Goal: Transaction & Acquisition: Purchase product/service

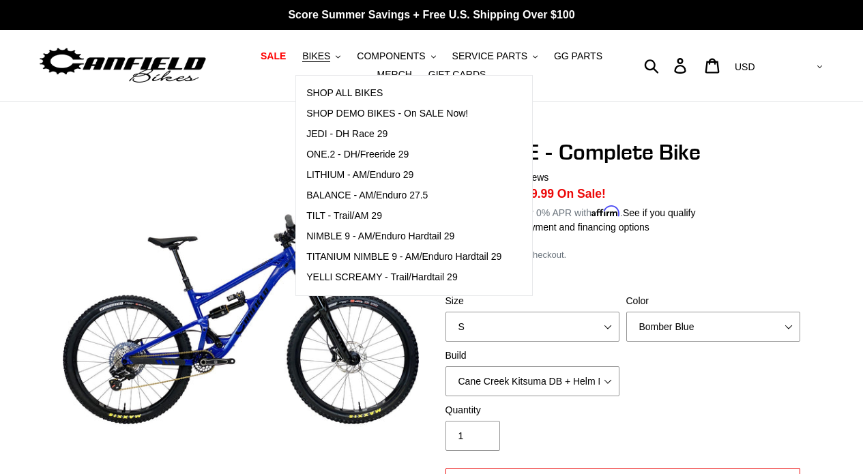
select select "highest-rating"
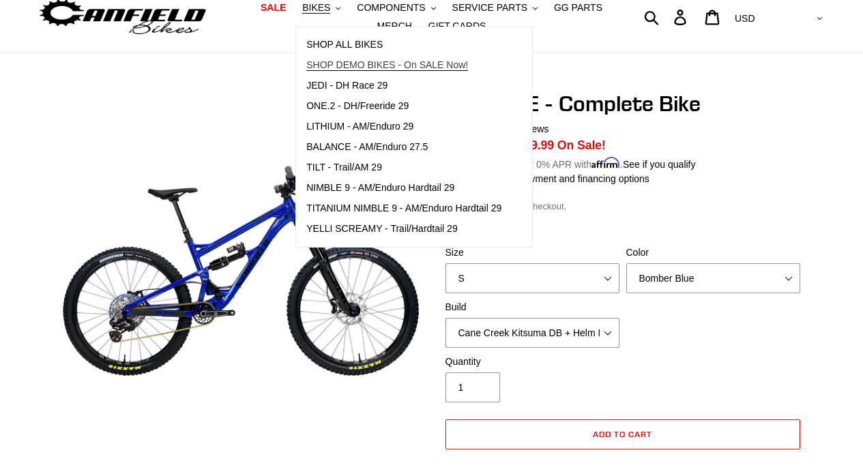
click at [327, 58] on link "SHOP DEMO BIKES - On SALE Now!" at bounding box center [404, 65] width 216 height 20
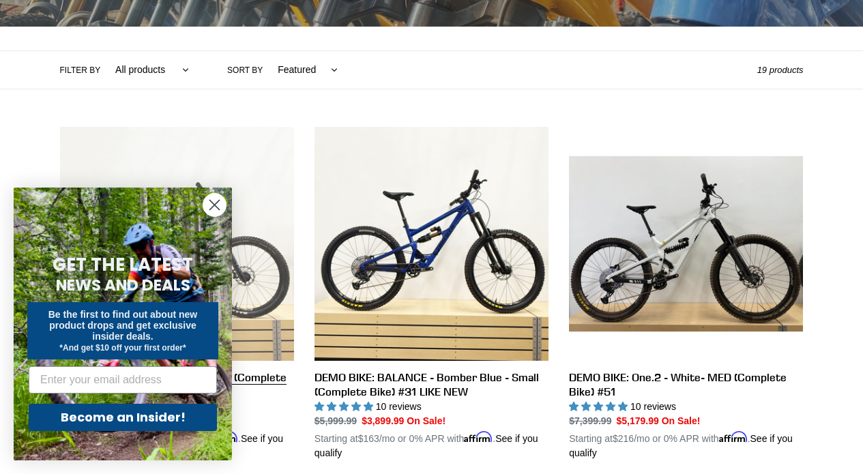
scroll to position [285, 0]
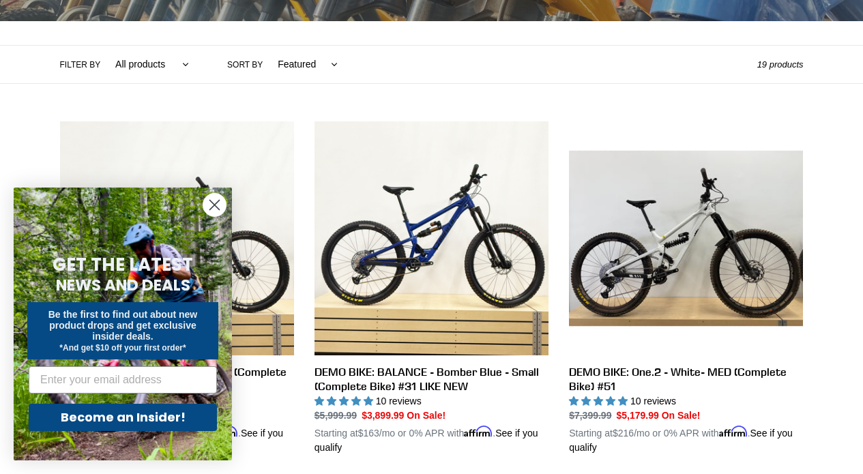
click at [211, 201] on icon "Close dialog" at bounding box center [215, 206] width 10 height 10
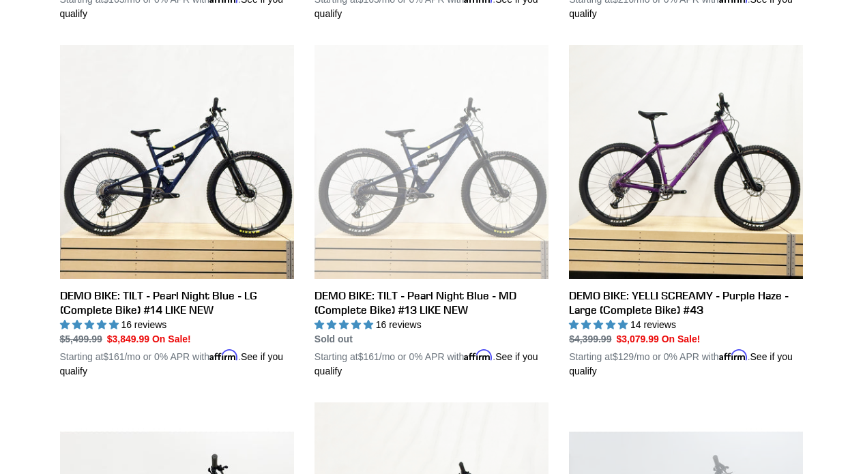
scroll to position [718, 0]
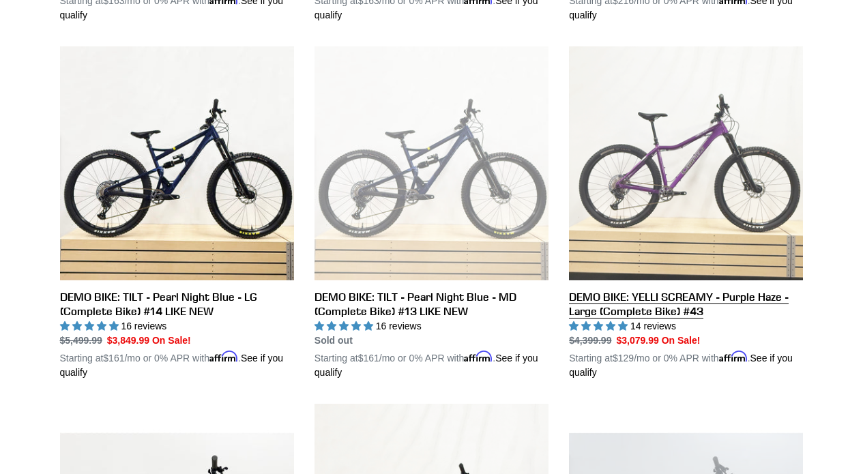
click at [599, 298] on link "DEMO BIKE: YELLI SCREAMY - Purple Haze - Large (Complete Bike) #43" at bounding box center [686, 213] width 234 height 334
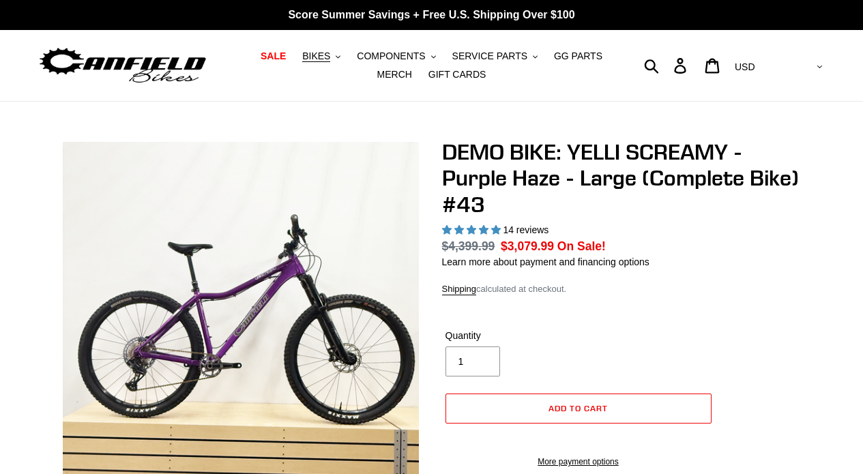
select select "highest-rating"
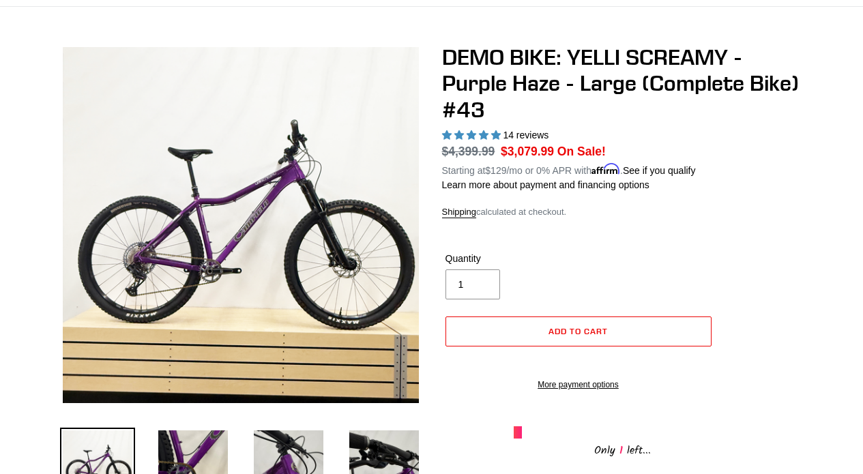
scroll to position [93, 0]
